Goal: Information Seeking & Learning: Learn about a topic

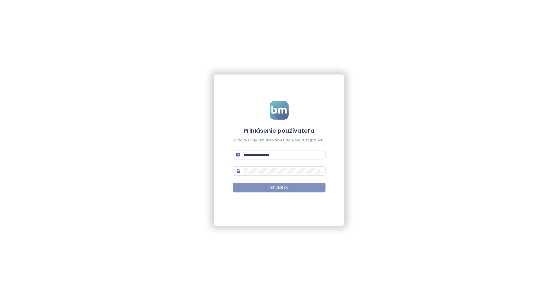
type input "**********"
click at [288, 189] on span "Prihlásiť sa" at bounding box center [278, 188] width 19 height 6
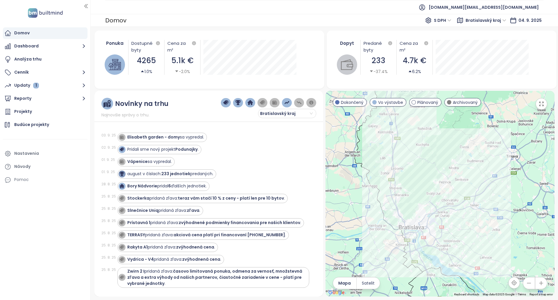
drag, startPoint x: 249, startPoint y: 206, endPoint x: 254, endPoint y: 122, distance: 84.4
click at [180, 137] on div "Elisabeth garden - domy sa vypredal." at bounding box center [165, 137] width 77 height 6
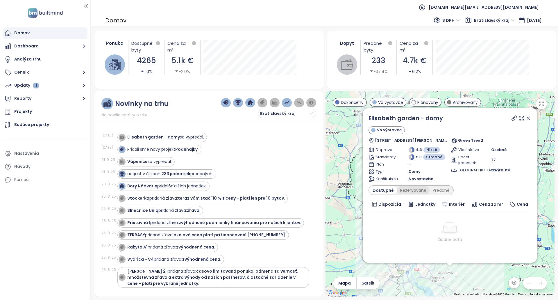
click at [413, 186] on div "Rezervované" at bounding box center [413, 190] width 33 height 8
click at [434, 189] on div "Predané" at bounding box center [441, 190] width 23 height 8
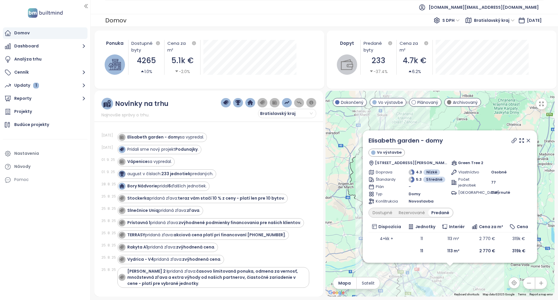
click at [517, 142] on icon at bounding box center [514, 140] width 6 height 6
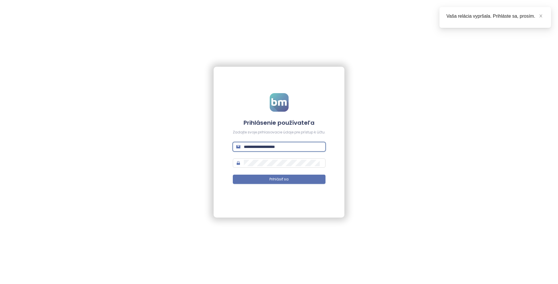
click at [280, 147] on input "**********" at bounding box center [283, 147] width 78 height 6
paste input "text"
type input "**********"
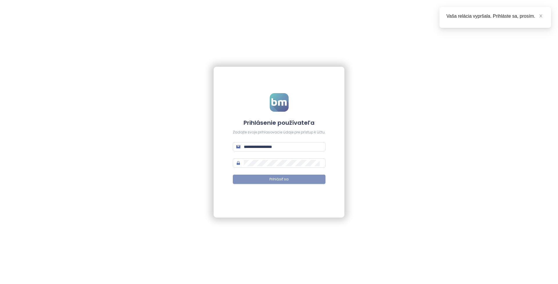
click at [266, 179] on button "Prihlásiť sa" at bounding box center [279, 179] width 93 height 9
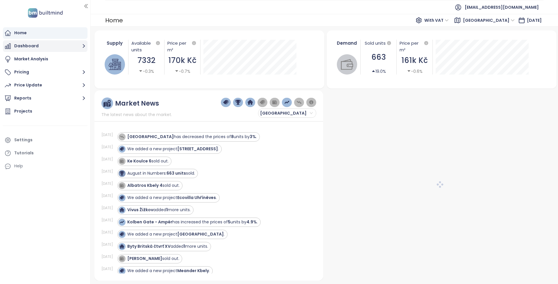
click at [44, 71] on button "Pricing" at bounding box center [45, 73] width 85 height 12
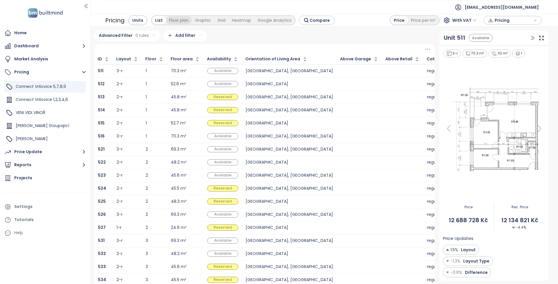
click at [178, 18] on div "Floor plan" at bounding box center [179, 20] width 26 height 8
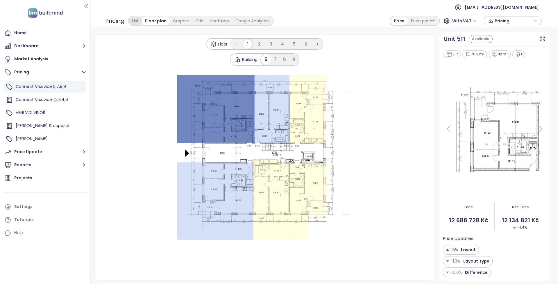
click at [132, 22] on div "List" at bounding box center [135, 21] width 13 height 8
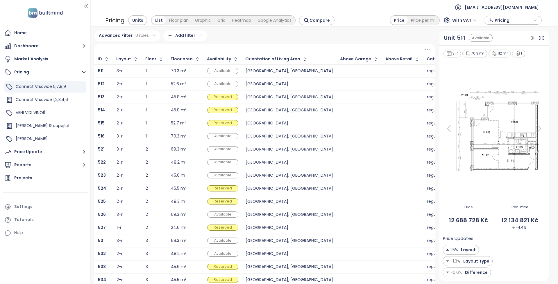
click at [538, 127] on icon at bounding box center [540, 129] width 12 height 12
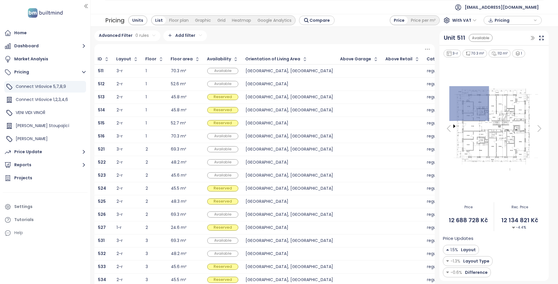
click at [538, 127] on icon at bounding box center [540, 129] width 12 height 12
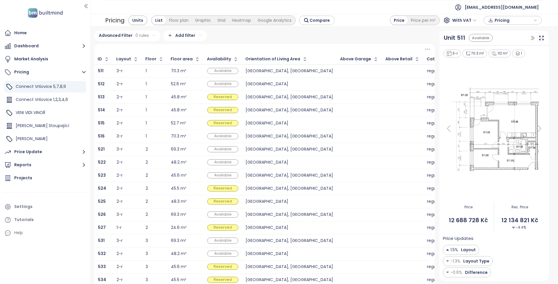
click at [538, 127] on icon at bounding box center [540, 129] width 12 height 12
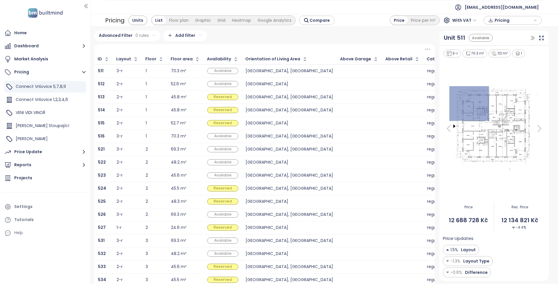
click at [538, 127] on icon at bounding box center [540, 129] width 12 height 12
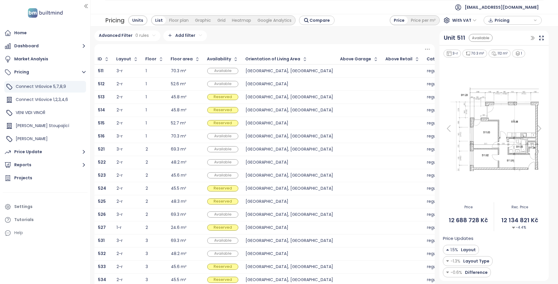
drag, startPoint x: 303, startPoint y: 85, endPoint x: 171, endPoint y: 69, distance: 132.2
click at [445, 129] on icon at bounding box center [449, 129] width 12 height 12
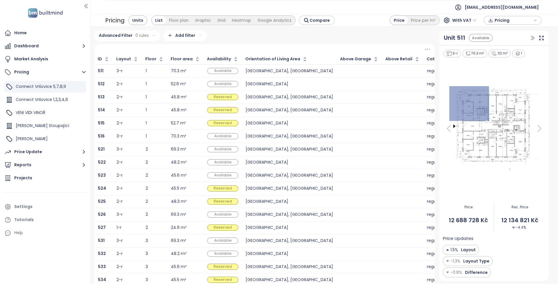
click at [534, 130] on icon at bounding box center [540, 129] width 12 height 12
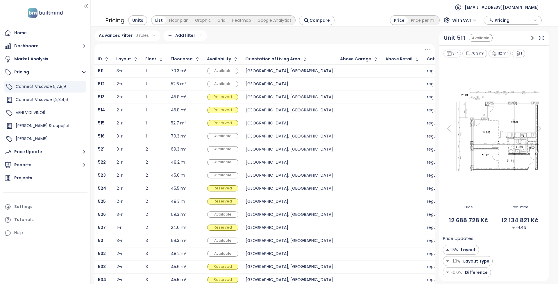
click at [534, 130] on icon at bounding box center [540, 129] width 12 height 12
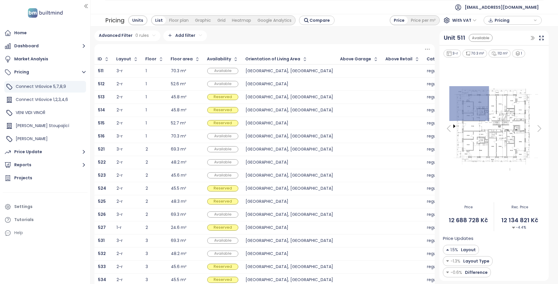
click at [534, 130] on icon at bounding box center [540, 129] width 12 height 12
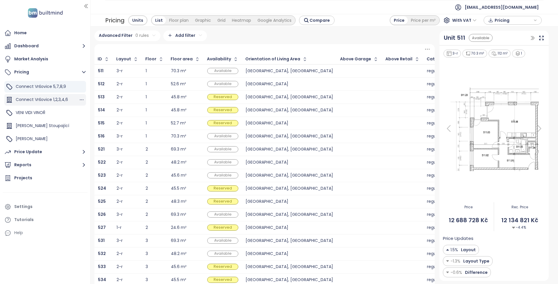
click at [60, 98] on span "Connect Vršovice 1,2,3,4,6" at bounding box center [42, 100] width 52 height 6
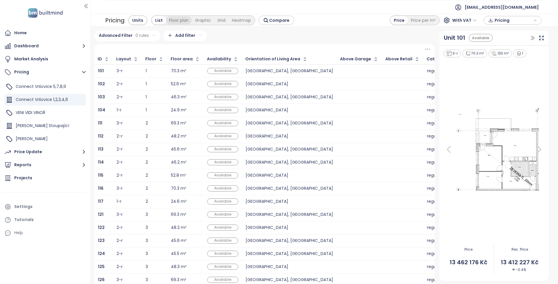
click at [176, 20] on div "Floor plan" at bounding box center [179, 20] width 26 height 8
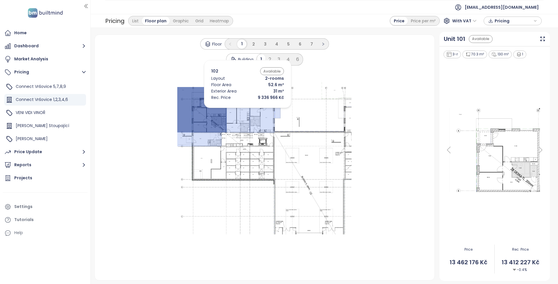
click at [239, 109] on icon at bounding box center [238, 110] width 24 height 46
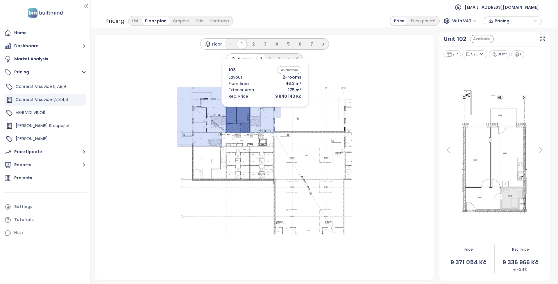
click at [254, 107] on icon at bounding box center [269, 108] width 38 height 50
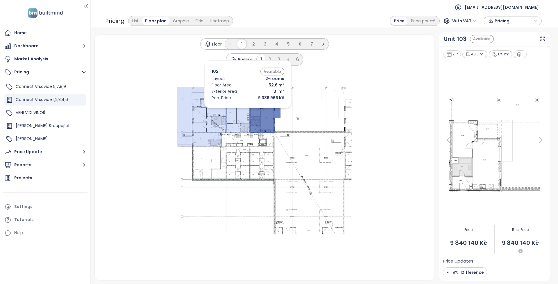
click at [202, 112] on icon at bounding box center [201, 110] width 49 height 46
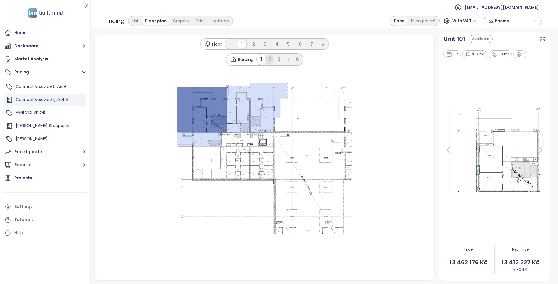
click at [268, 59] on div "2" at bounding box center [269, 59] width 9 height 10
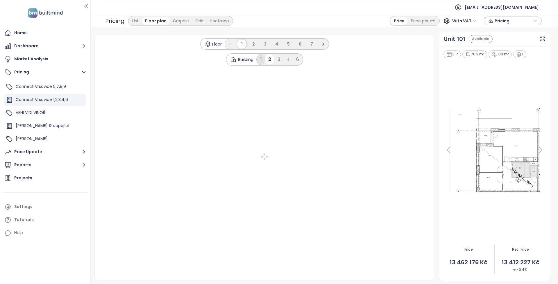
click at [262, 59] on div "1" at bounding box center [261, 59] width 8 height 10
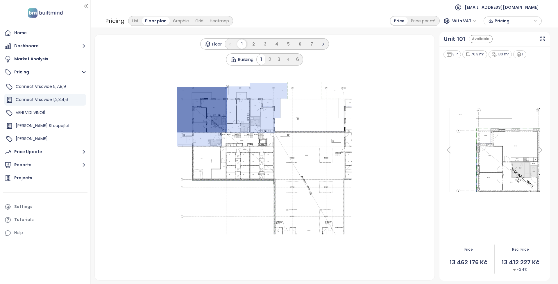
click at [454, 151] on icon at bounding box center [449, 150] width 12 height 12
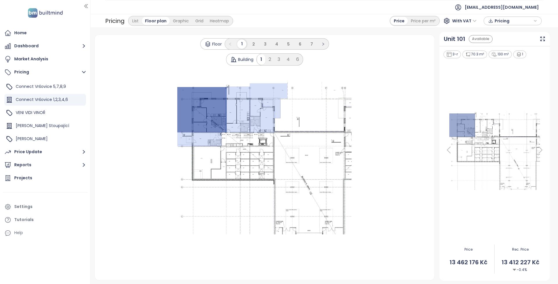
click at [533, 144] on img at bounding box center [494, 150] width 103 height 84
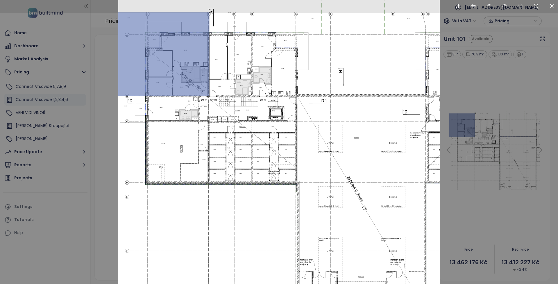
click at [476, 144] on div at bounding box center [279, 142] width 558 height 284
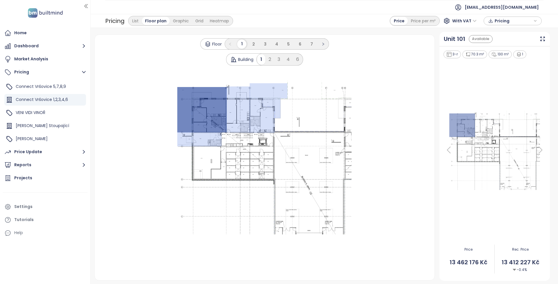
click at [541, 151] on icon at bounding box center [541, 150] width 12 height 12
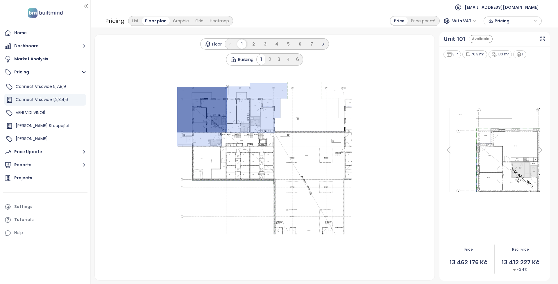
click at [488, 145] on img at bounding box center [494, 149] width 103 height 87
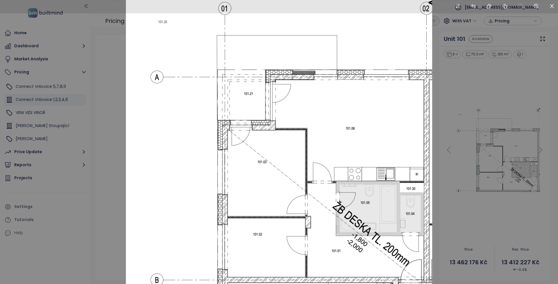
click at [494, 169] on div at bounding box center [279, 142] width 558 height 284
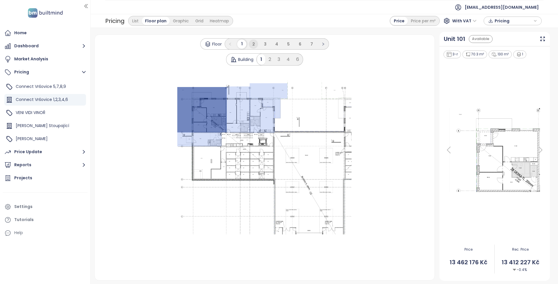
click at [253, 46] on span "2" at bounding box center [253, 44] width 3 height 6
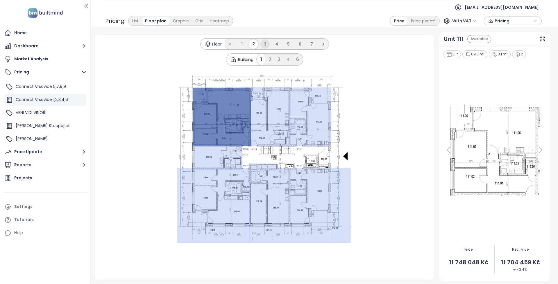
click at [266, 46] on span "3" at bounding box center [265, 44] width 3 height 6
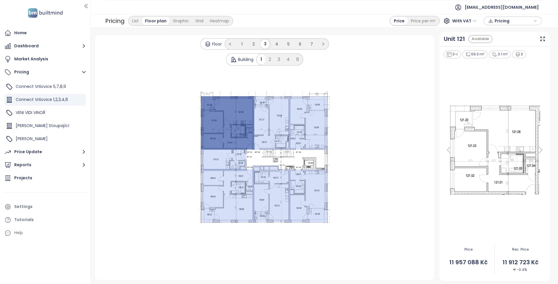
click at [418, 66] on div "Floor 1 2 3 4 5 6 7 Building 1 2 3 4 6 .s0 { opacity: .5;fill: #93abf5 }" at bounding box center [265, 158] width 340 height 246
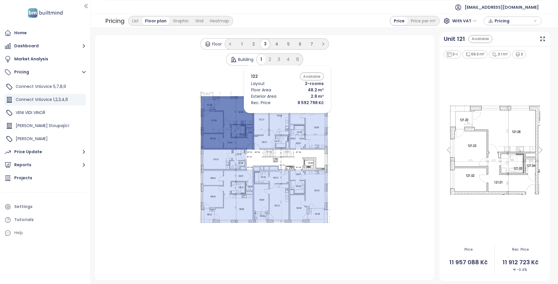
click at [279, 115] on icon at bounding box center [271, 123] width 37 height 54
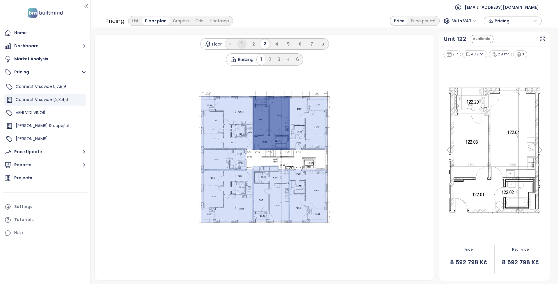
click at [245, 44] on li "1" at bounding box center [241, 44] width 9 height 9
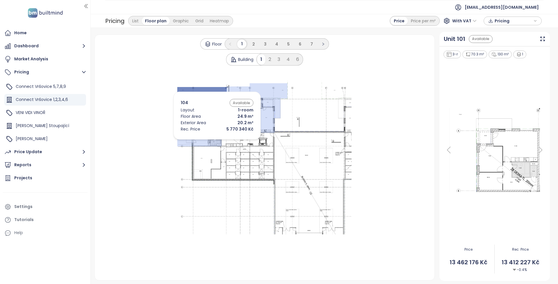
click at [208, 141] on icon at bounding box center [199, 139] width 44 height 15
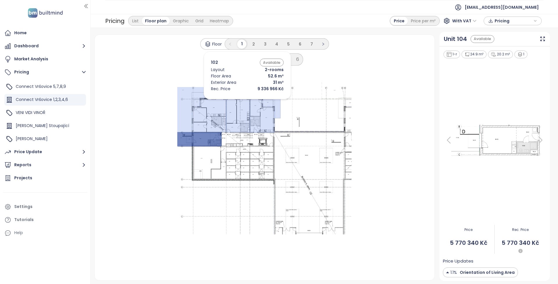
click at [239, 101] on icon at bounding box center [238, 110] width 24 height 46
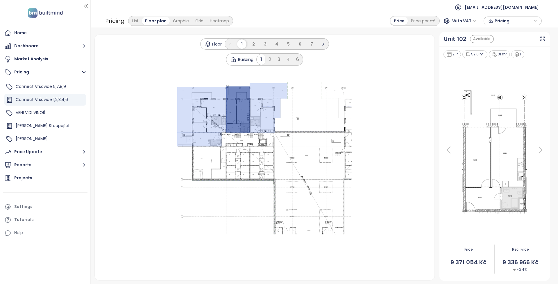
click at [505, 130] on img at bounding box center [494, 150] width 77 height 131
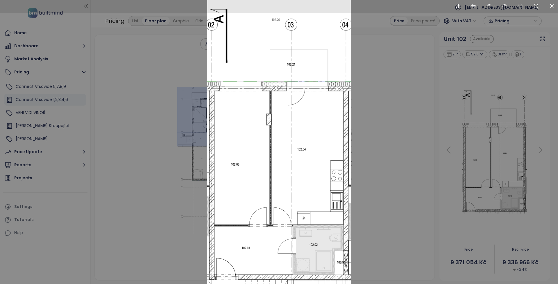
click at [491, 133] on div at bounding box center [279, 142] width 558 height 284
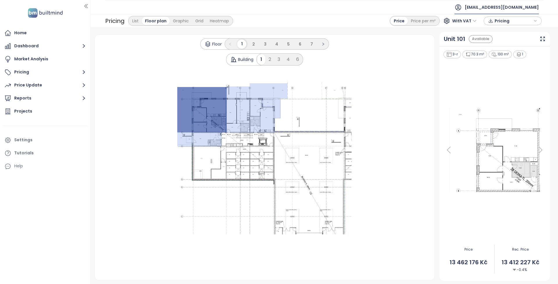
click at [522, 5] on span "[EMAIL_ADDRESS][DOMAIN_NAME]" at bounding box center [502, 7] width 74 height 14
click at [48, 73] on button "Pricing" at bounding box center [45, 73] width 85 height 12
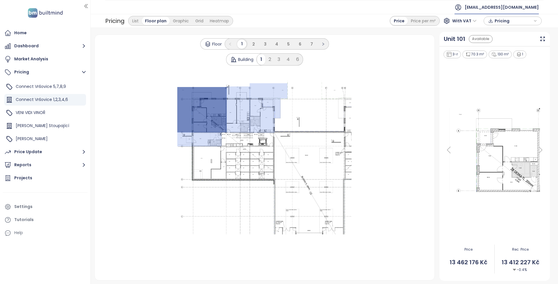
click at [501, 11] on span "[EMAIL_ADDRESS][DOMAIN_NAME]" at bounding box center [502, 7] width 74 height 14
click at [503, 22] on span "Log out" at bounding box center [496, 24] width 15 height 6
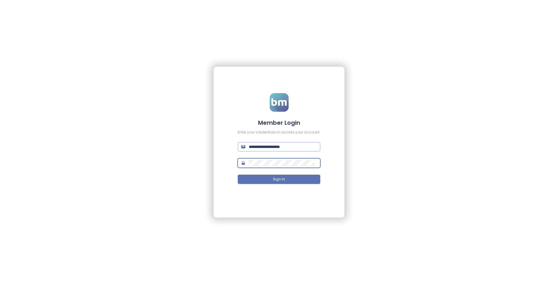
click at [269, 149] on input "**********" at bounding box center [283, 147] width 68 height 6
paste input "text"
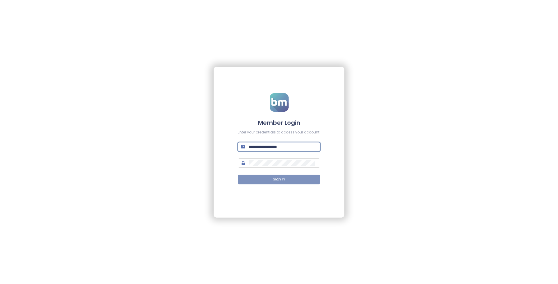
type input "**********"
click at [285, 183] on button "Sign In" at bounding box center [279, 179] width 83 height 9
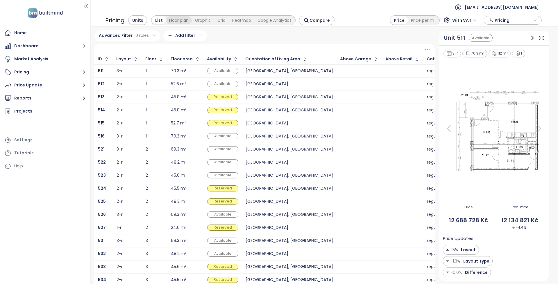
click at [173, 20] on div "Floor plan" at bounding box center [179, 20] width 26 height 8
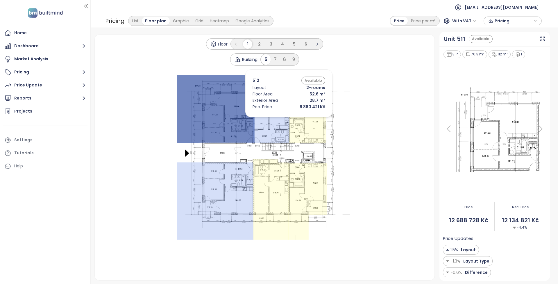
click at [275, 115] on icon at bounding box center [271, 109] width 36 height 68
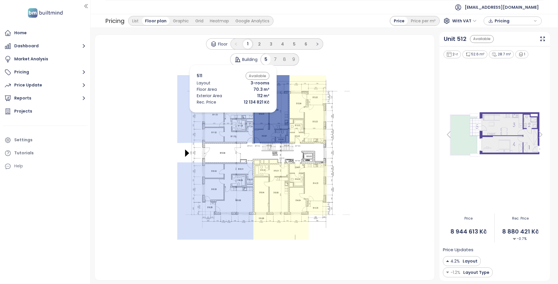
click at [212, 112] on icon at bounding box center [215, 109] width 77 height 68
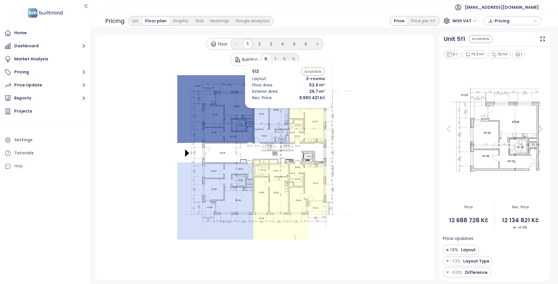
click at [278, 110] on icon at bounding box center [271, 109] width 36 height 68
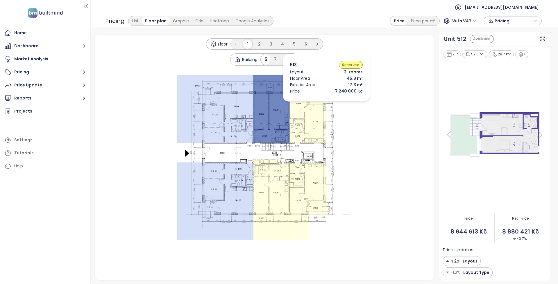
click at [318, 103] on icon at bounding box center [307, 109] width 37 height 69
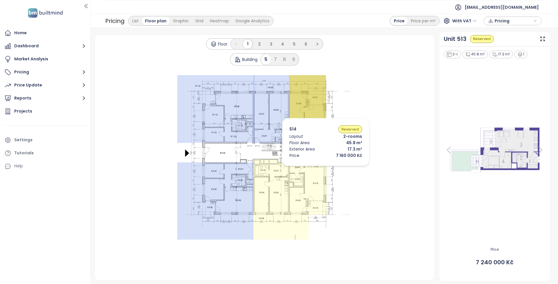
click at [304, 176] on icon at bounding box center [307, 201] width 39 height 77
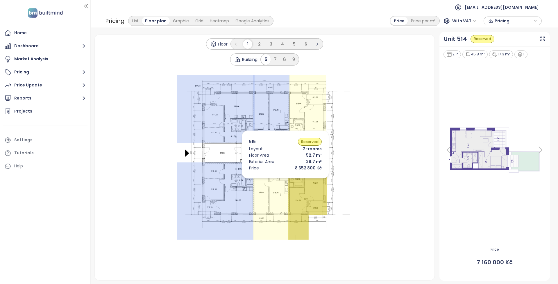
click at [270, 180] on icon at bounding box center [270, 200] width 35 height 81
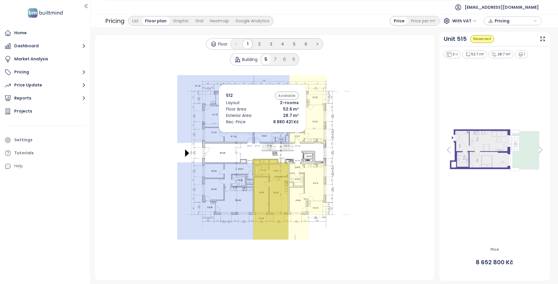
click at [230, 113] on icon at bounding box center [215, 109] width 77 height 68
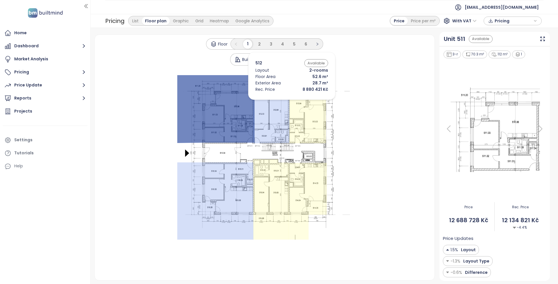
click at [283, 101] on icon at bounding box center [271, 109] width 36 height 68
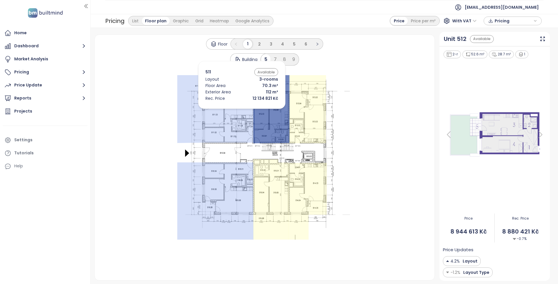
click at [228, 111] on icon at bounding box center [215, 109] width 77 height 68
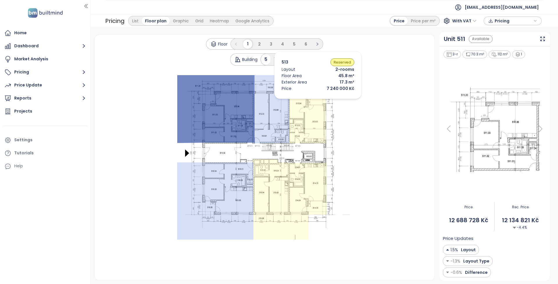
click at [309, 101] on icon at bounding box center [307, 109] width 37 height 69
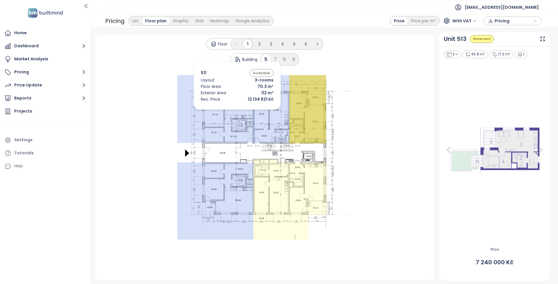
click at [226, 111] on icon at bounding box center [215, 109] width 77 height 68
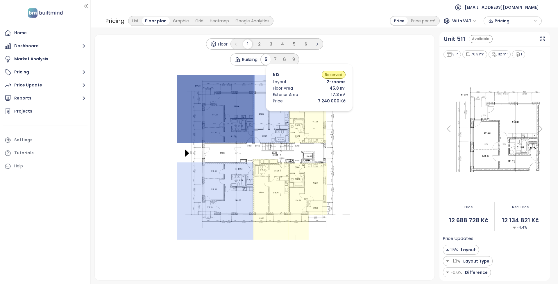
click at [300, 113] on icon at bounding box center [307, 109] width 37 height 69
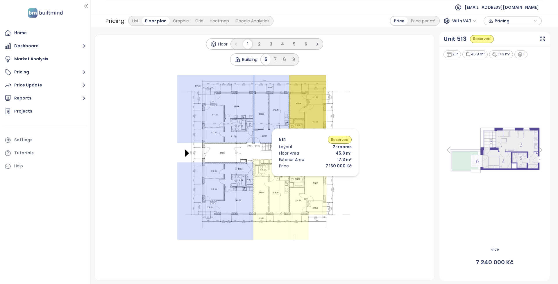
click at [307, 178] on icon at bounding box center [307, 201] width 39 height 77
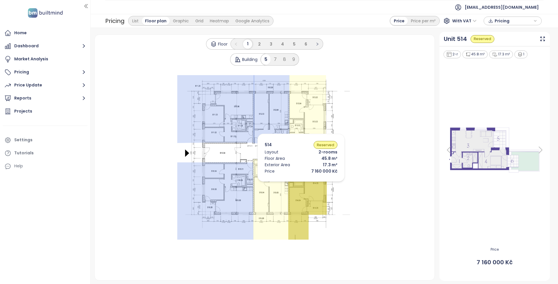
click at [264, 187] on icon at bounding box center [270, 200] width 35 height 81
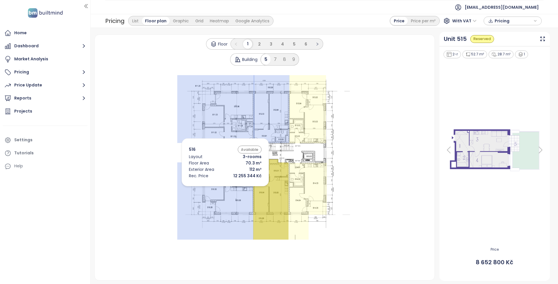
click at [216, 188] on icon at bounding box center [215, 202] width 76 height 78
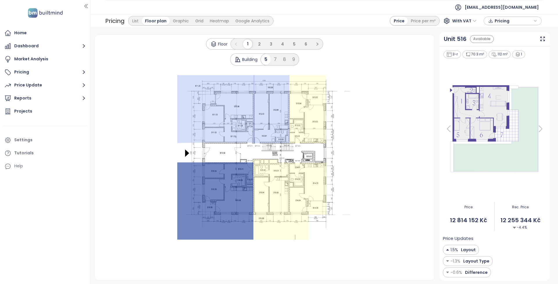
click at [224, 120] on icon at bounding box center [215, 109] width 77 height 68
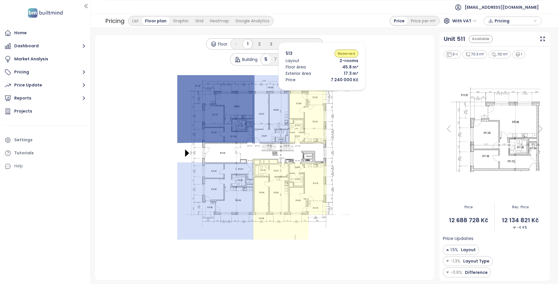
click at [267, 102] on icon at bounding box center [271, 109] width 36 height 68
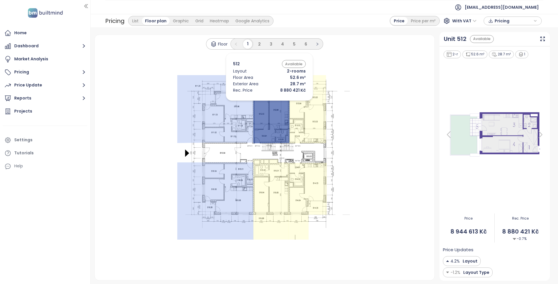
click at [235, 103] on icon at bounding box center [215, 109] width 77 height 68
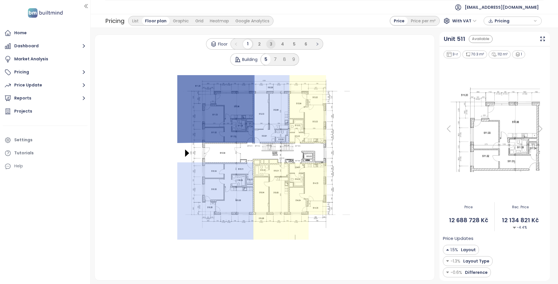
click at [268, 43] on li "3" at bounding box center [270, 44] width 9 height 9
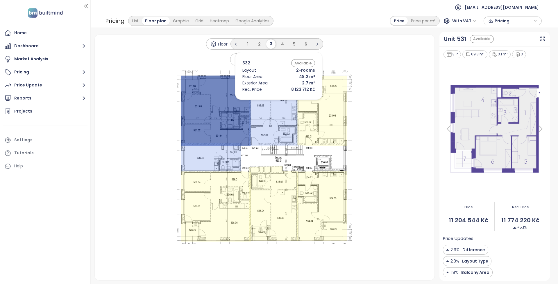
click at [298, 104] on icon at bounding box center [322, 111] width 51 height 70
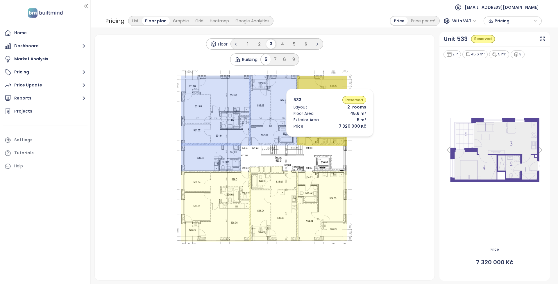
click at [322, 175] on icon at bounding box center [322, 206] width 50 height 70
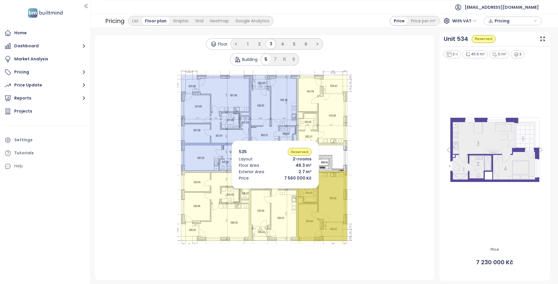
click at [264, 191] on icon at bounding box center [273, 204] width 49 height 75
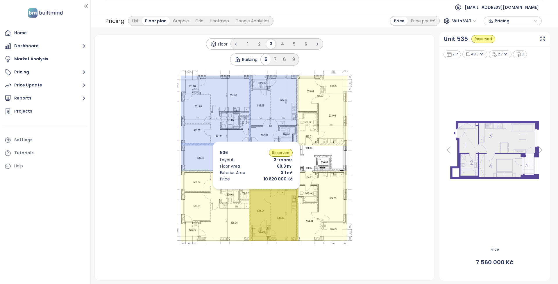
click at [222, 192] on icon at bounding box center [216, 207] width 70 height 70
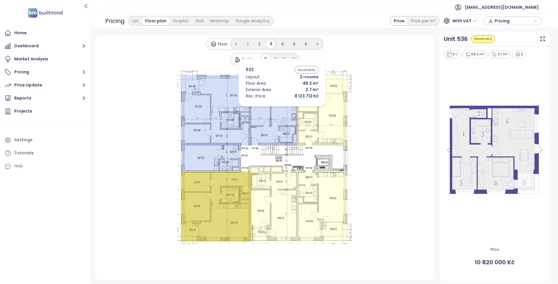
click at [273, 108] on icon at bounding box center [273, 111] width 49 height 70
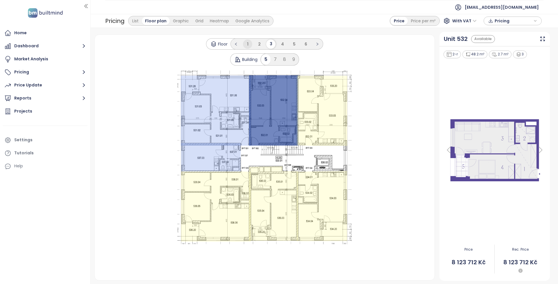
click at [248, 45] on li "1" at bounding box center [247, 44] width 9 height 9
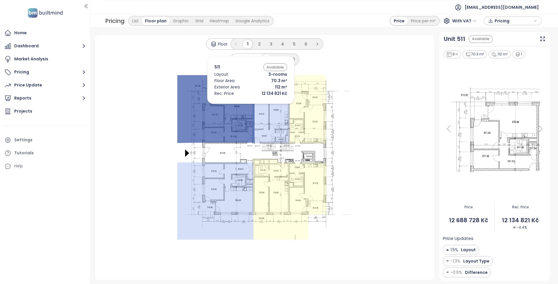
click at [263, 101] on icon at bounding box center [271, 109] width 36 height 68
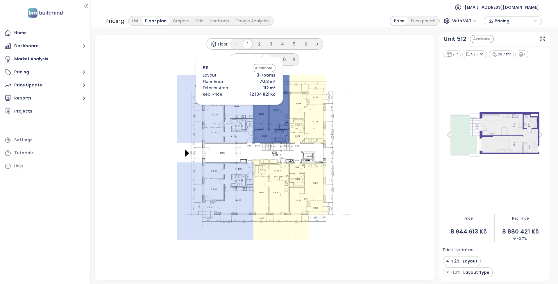
click at [221, 107] on icon at bounding box center [215, 109] width 77 height 68
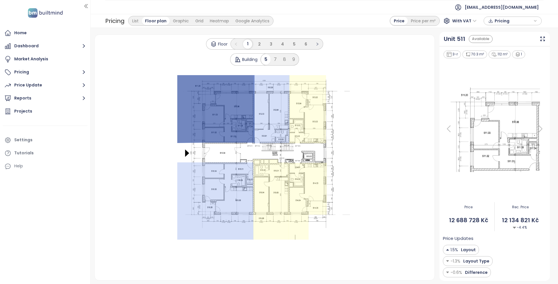
click at [443, 130] on icon at bounding box center [449, 129] width 12 height 12
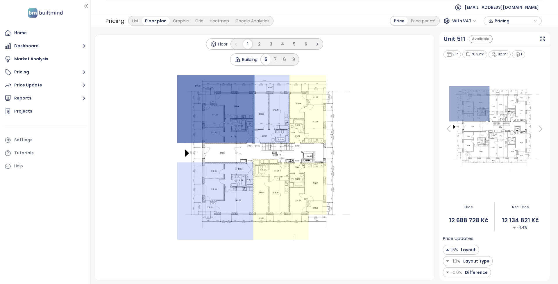
click at [445, 130] on icon at bounding box center [449, 129] width 12 height 12
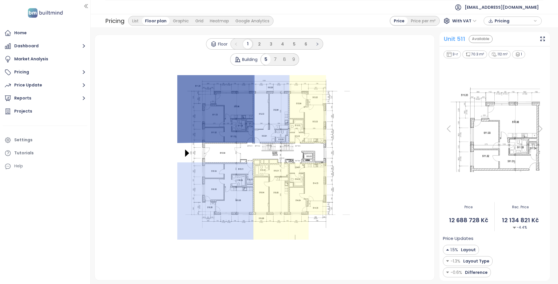
click at [461, 40] on div "Unit 511" at bounding box center [455, 39] width 22 height 9
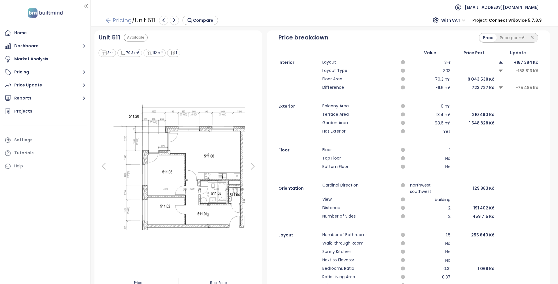
click at [115, 21] on link "Pricing" at bounding box center [118, 20] width 27 height 10
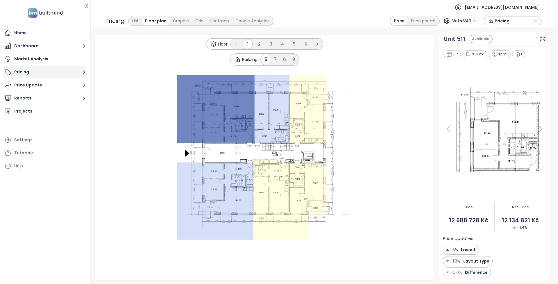
click at [66, 70] on button "Pricing" at bounding box center [45, 73] width 85 height 12
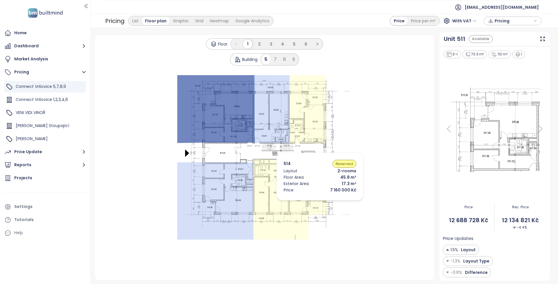
click at [306, 186] on icon at bounding box center [307, 201] width 39 height 77
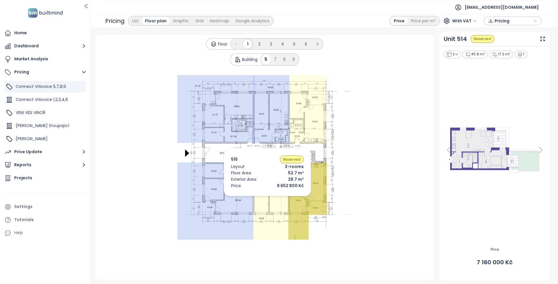
click at [259, 198] on icon at bounding box center [270, 200] width 35 height 81
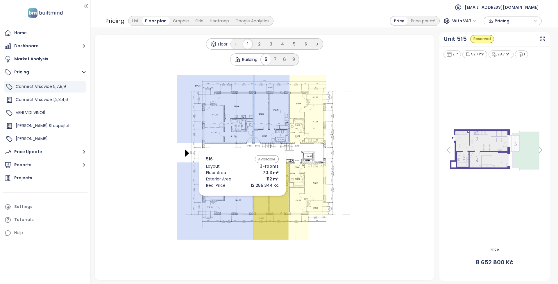
click at [233, 198] on icon at bounding box center [215, 202] width 76 height 78
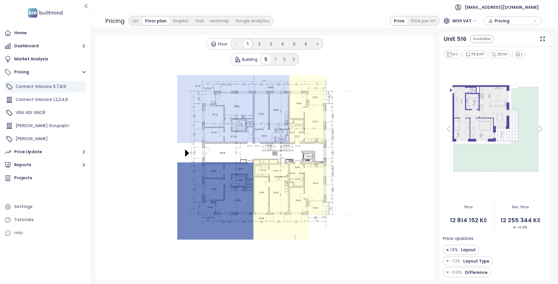
click at [260, 120] on icon at bounding box center [271, 109] width 36 height 68
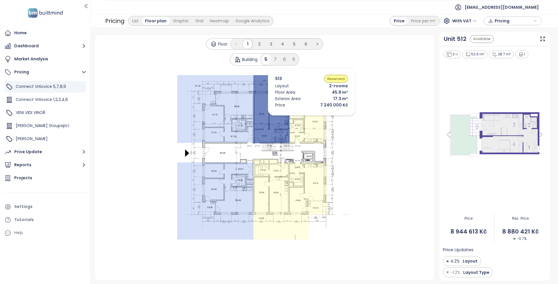
click at [303, 117] on icon at bounding box center [307, 109] width 37 height 69
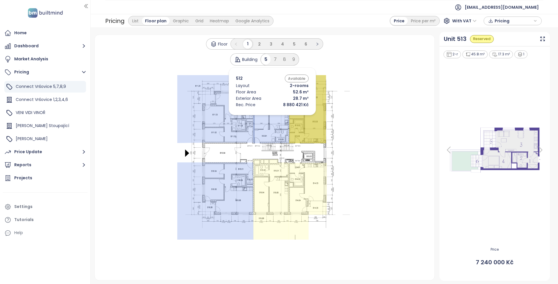
click at [213, 114] on icon at bounding box center [215, 109] width 77 height 68
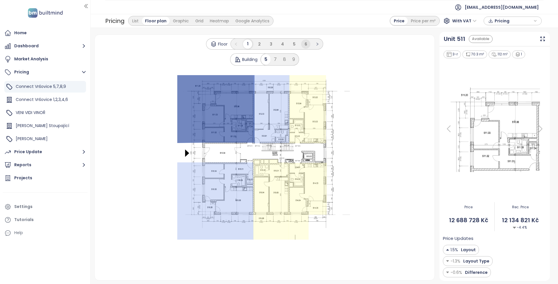
click at [307, 43] on li "6" at bounding box center [305, 44] width 9 height 9
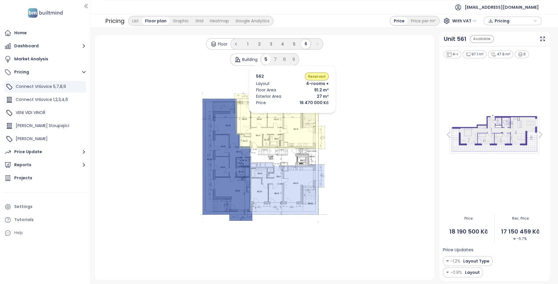
click at [284, 115] on icon at bounding box center [280, 121] width 90 height 55
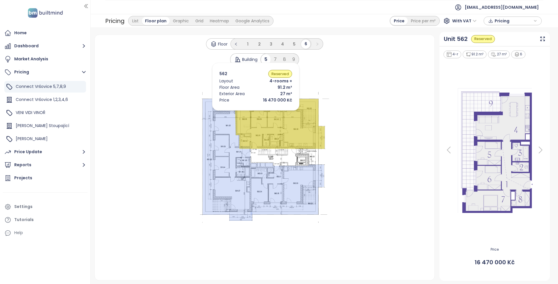
click at [247, 112] on icon at bounding box center [280, 121] width 90 height 55
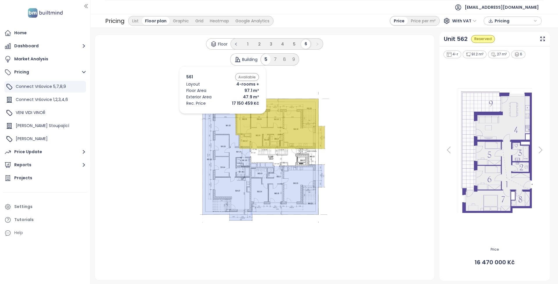
click at [214, 115] on icon at bounding box center [228, 160] width 50 height 122
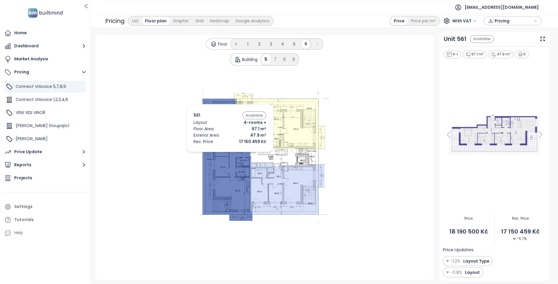
click at [219, 169] on icon at bounding box center [228, 160] width 50 height 122
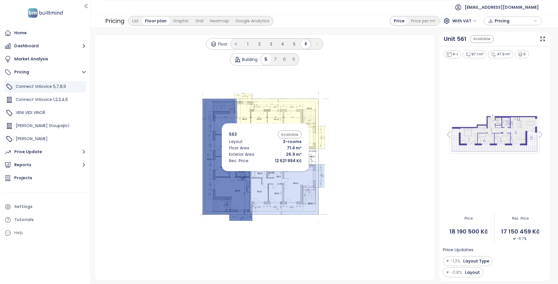
click at [277, 178] on icon at bounding box center [287, 189] width 74 height 52
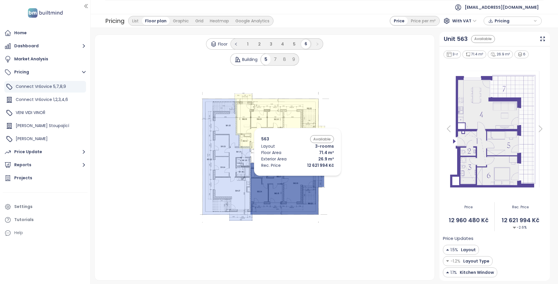
click at [304, 176] on icon at bounding box center [287, 189] width 74 height 52
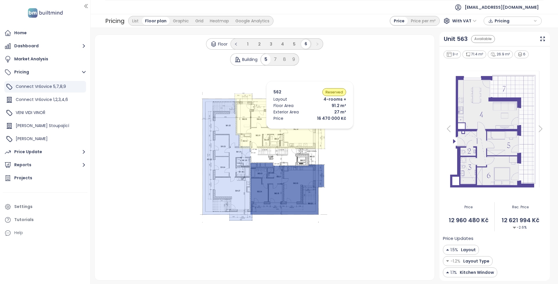
click at [300, 129] on icon at bounding box center [280, 121] width 90 height 55
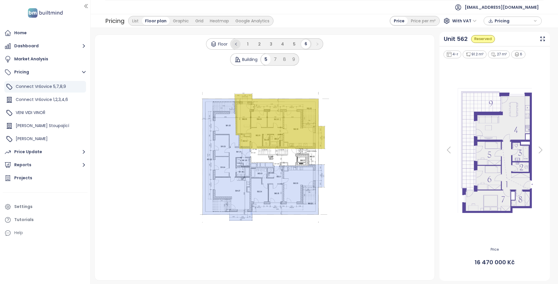
click at [235, 43] on icon "left" at bounding box center [235, 43] width 3 height 3
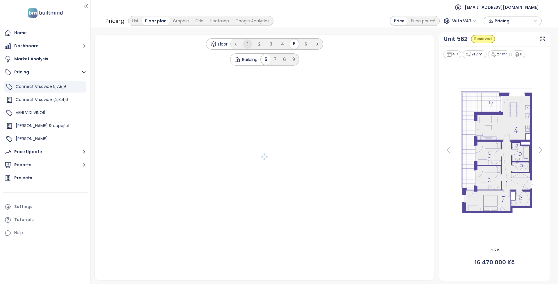
click at [246, 43] on li "1" at bounding box center [247, 44] width 9 height 9
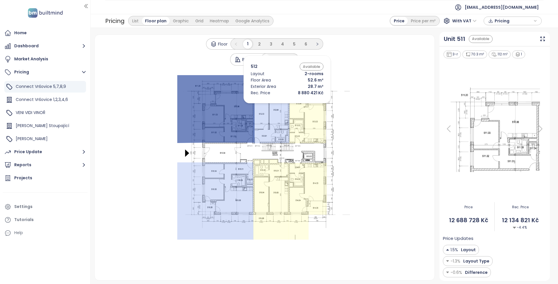
drag, startPoint x: 278, startPoint y: 105, endPoint x: 292, endPoint y: 104, distance: 13.4
click at [278, 105] on icon at bounding box center [271, 109] width 36 height 68
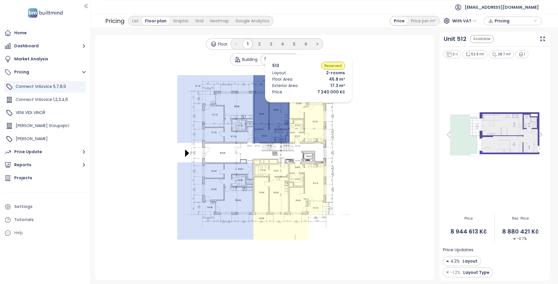
click at [309, 103] on icon at bounding box center [307, 109] width 37 height 69
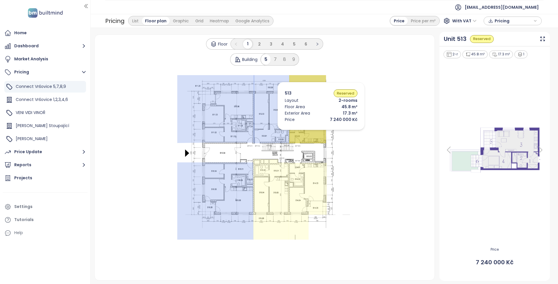
click at [302, 174] on icon at bounding box center [307, 201] width 39 height 77
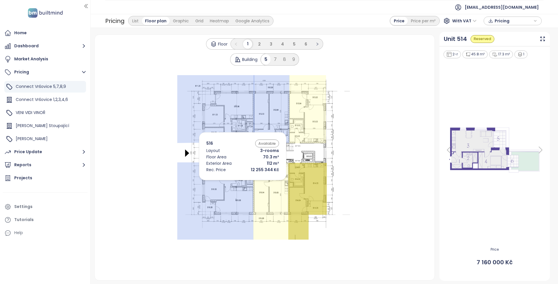
click at [231, 182] on icon at bounding box center [215, 202] width 76 height 78
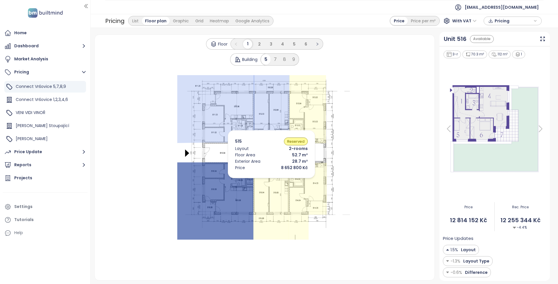
click at [263, 180] on icon at bounding box center [270, 200] width 35 height 81
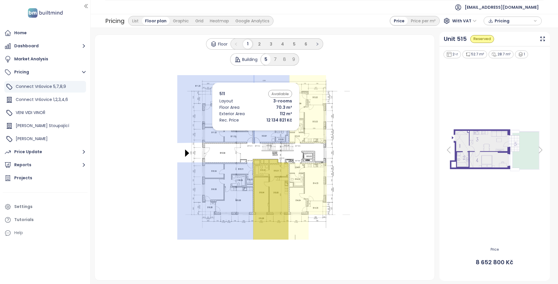
click at [236, 116] on icon at bounding box center [215, 109] width 77 height 68
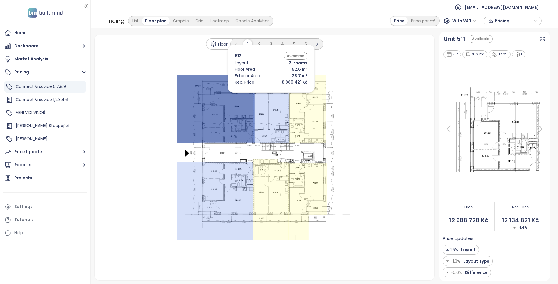
click at [262, 94] on icon at bounding box center [271, 109] width 36 height 68
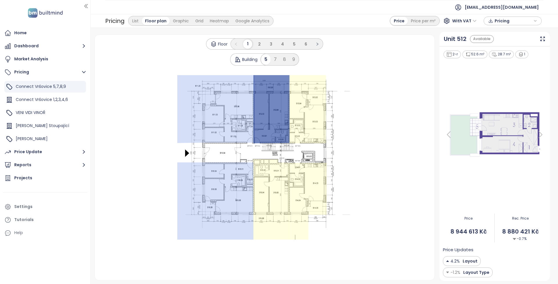
click at [268, 179] on icon at bounding box center [270, 200] width 35 height 81
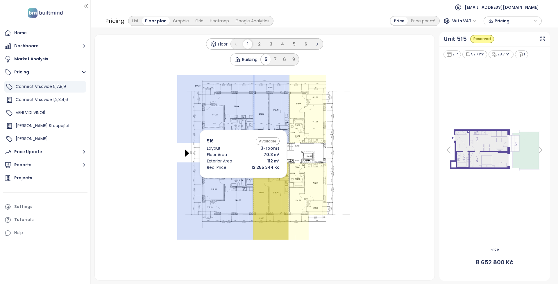
click at [235, 180] on icon at bounding box center [215, 202] width 76 height 78
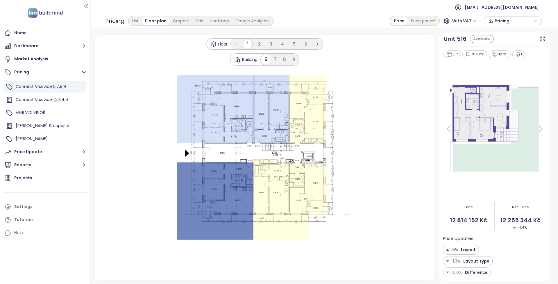
click at [540, 126] on icon at bounding box center [541, 129] width 12 height 12
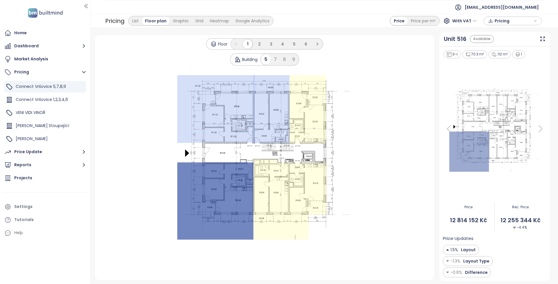
click at [540, 126] on icon at bounding box center [541, 129] width 12 height 12
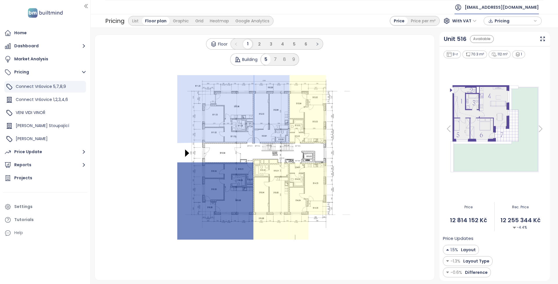
click at [510, 5] on span "[EMAIL_ADDRESS][DOMAIN_NAME]" at bounding box center [502, 7] width 74 height 14
click at [503, 22] on span "Log out" at bounding box center [496, 24] width 15 height 6
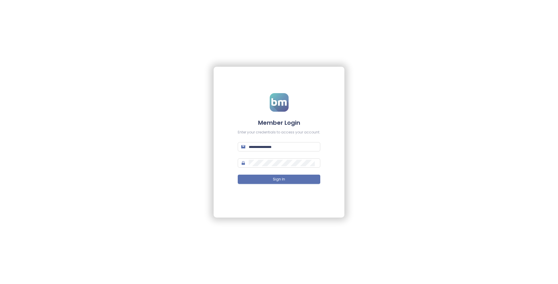
type input "**********"
